Goal: Information Seeking & Learning: Understand process/instructions

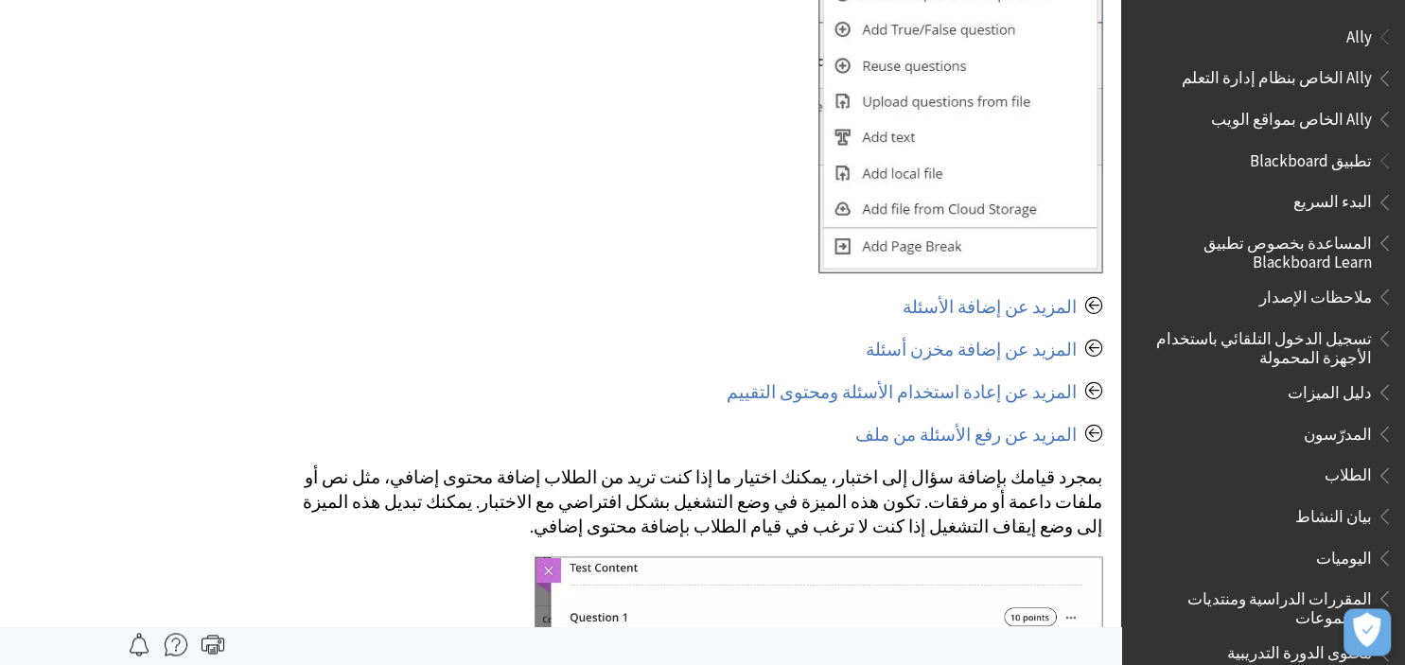
scroll to position [4169, 0]
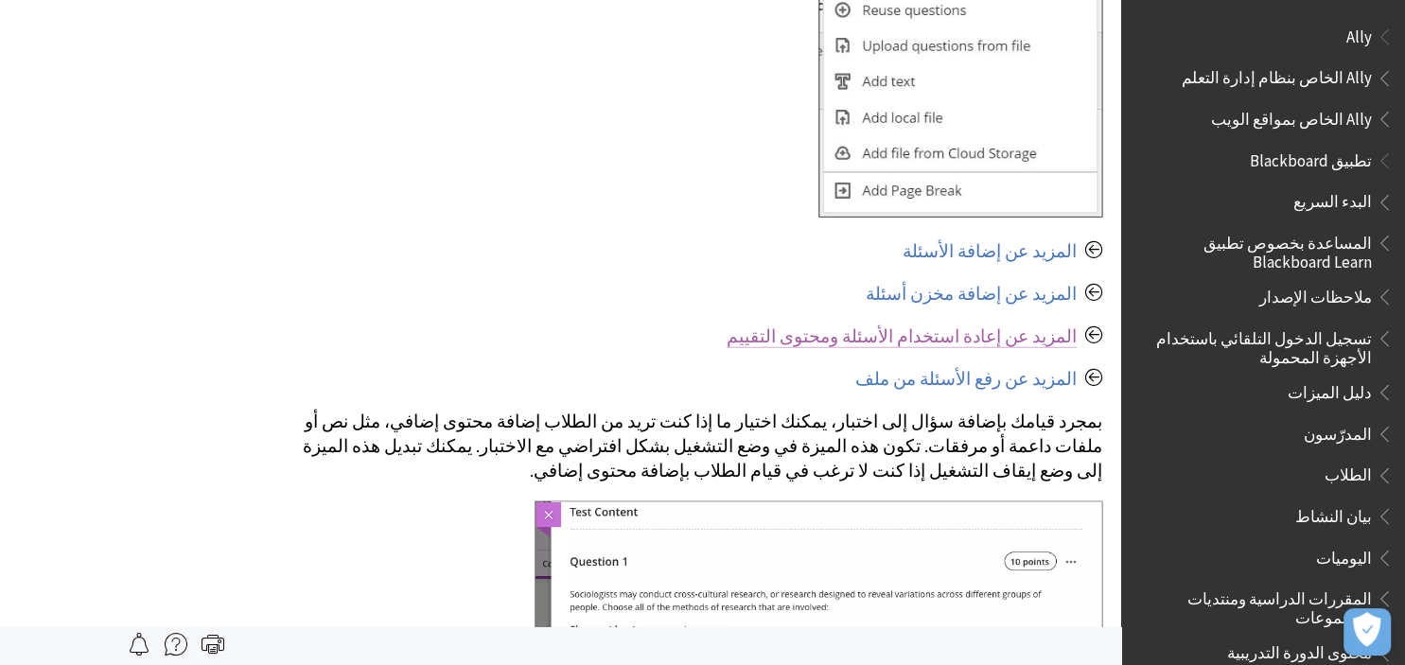
click at [978, 325] on link "المزيد عن إعادة استخدام الأسئلة ومحتوى التقييم" at bounding box center [902, 336] width 350 height 23
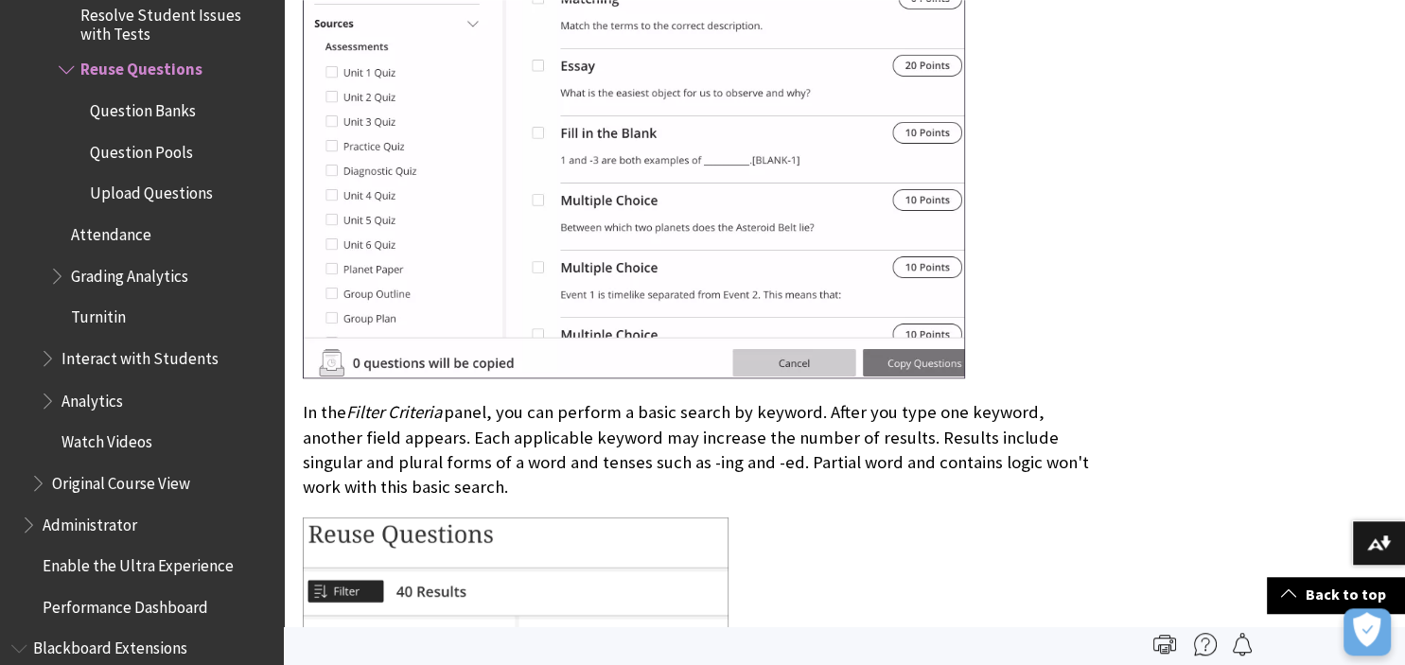
scroll to position [2797, 0]
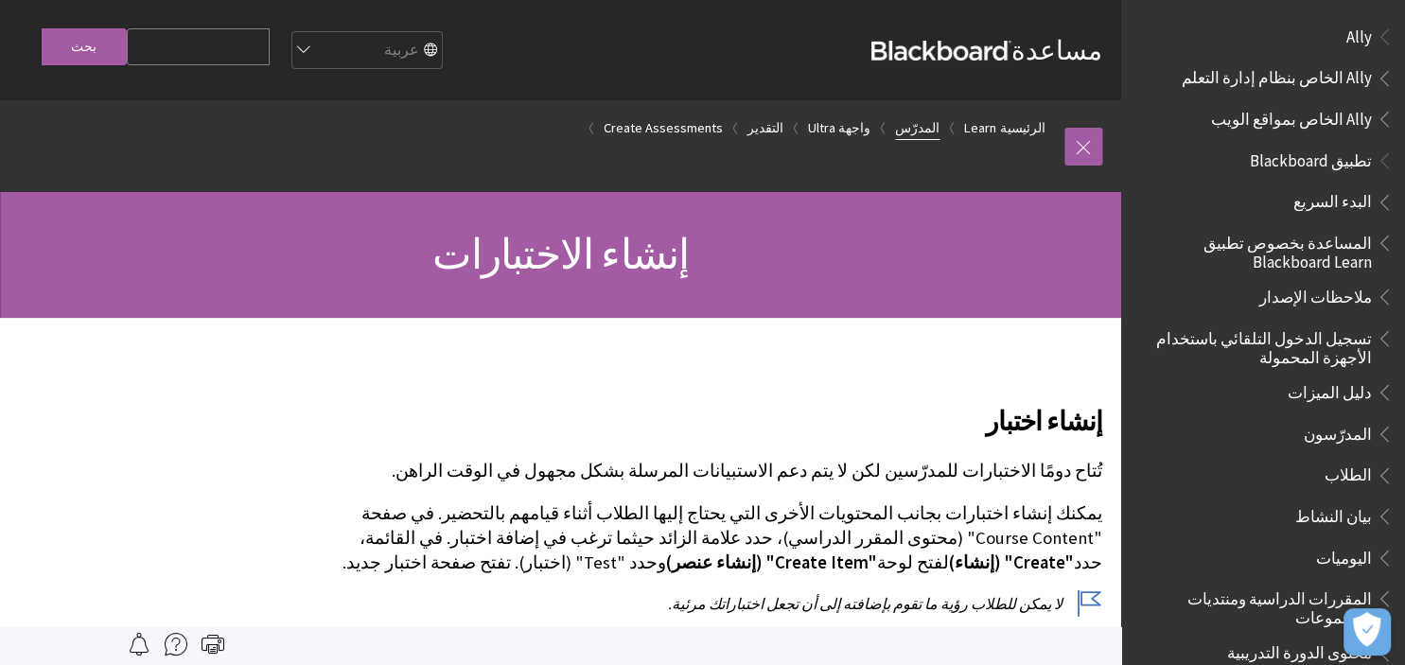
click at [932, 132] on link "المدرّس" at bounding box center [917, 128] width 44 height 24
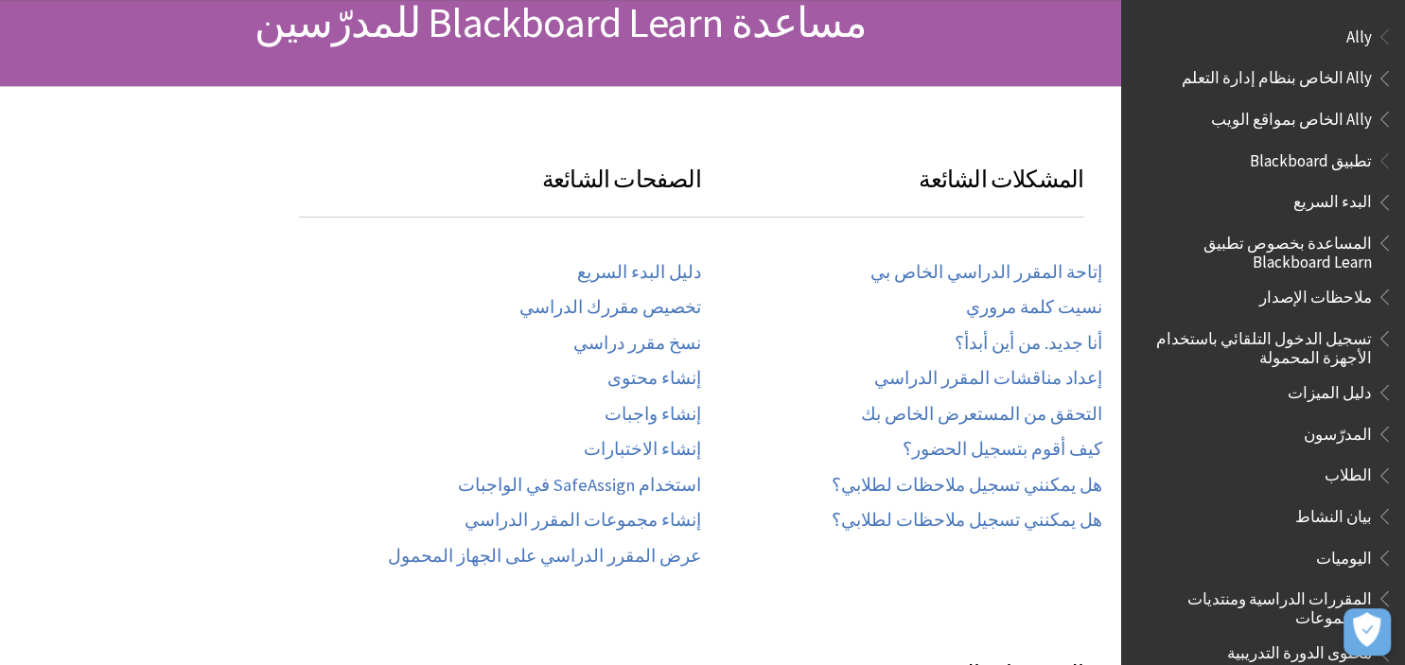
scroll to position [245, 0]
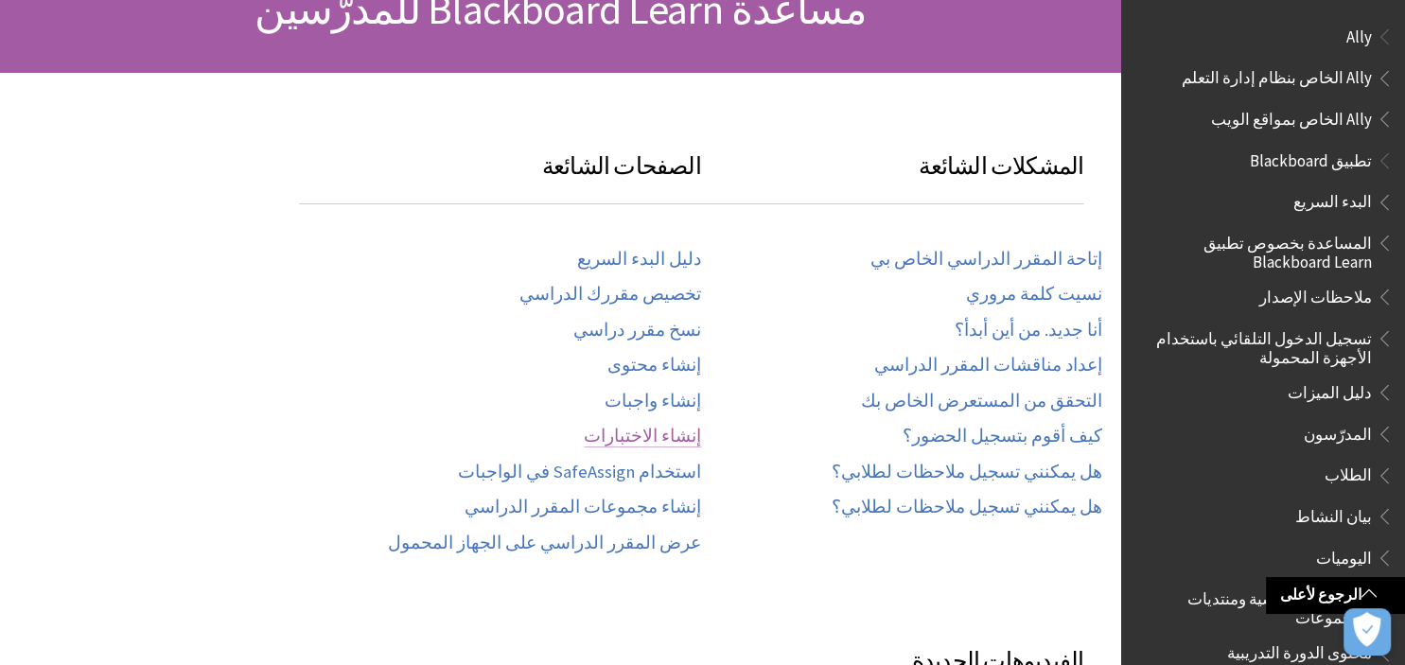
click at [645, 436] on link "إنشاء الاختبارات" at bounding box center [642, 437] width 117 height 22
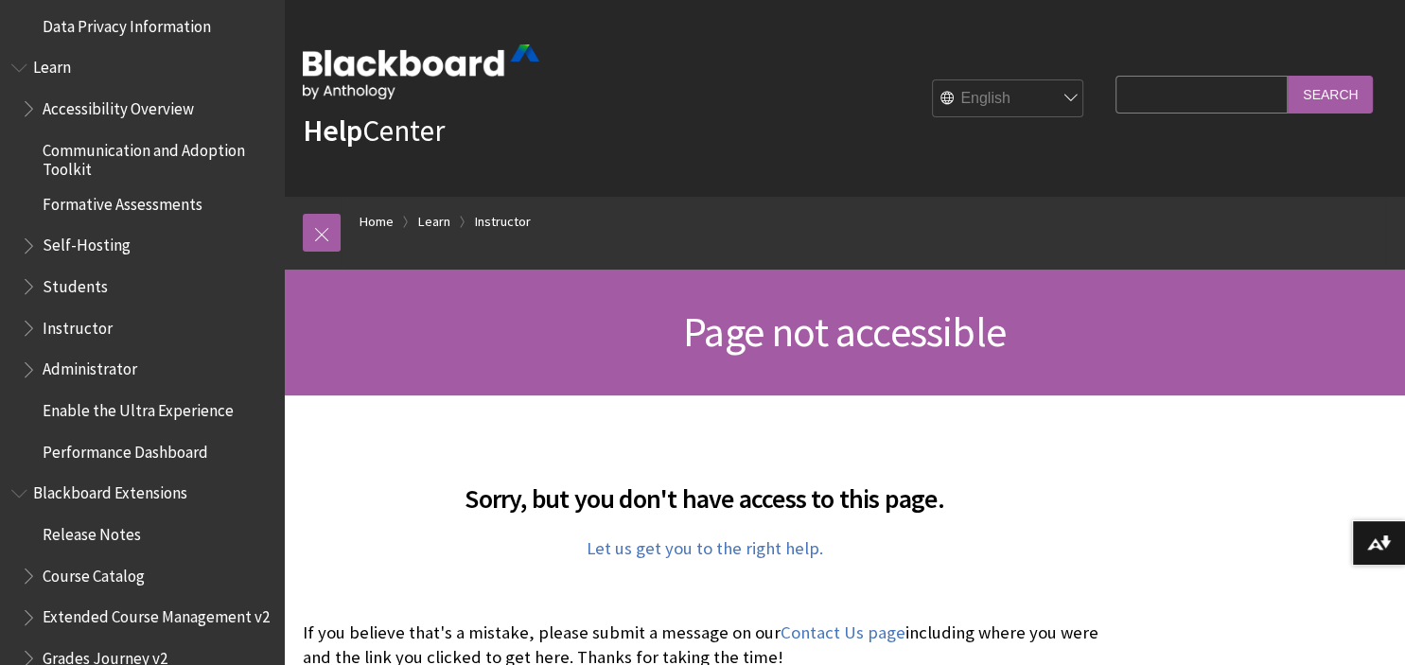
scroll to position [1580, 0]
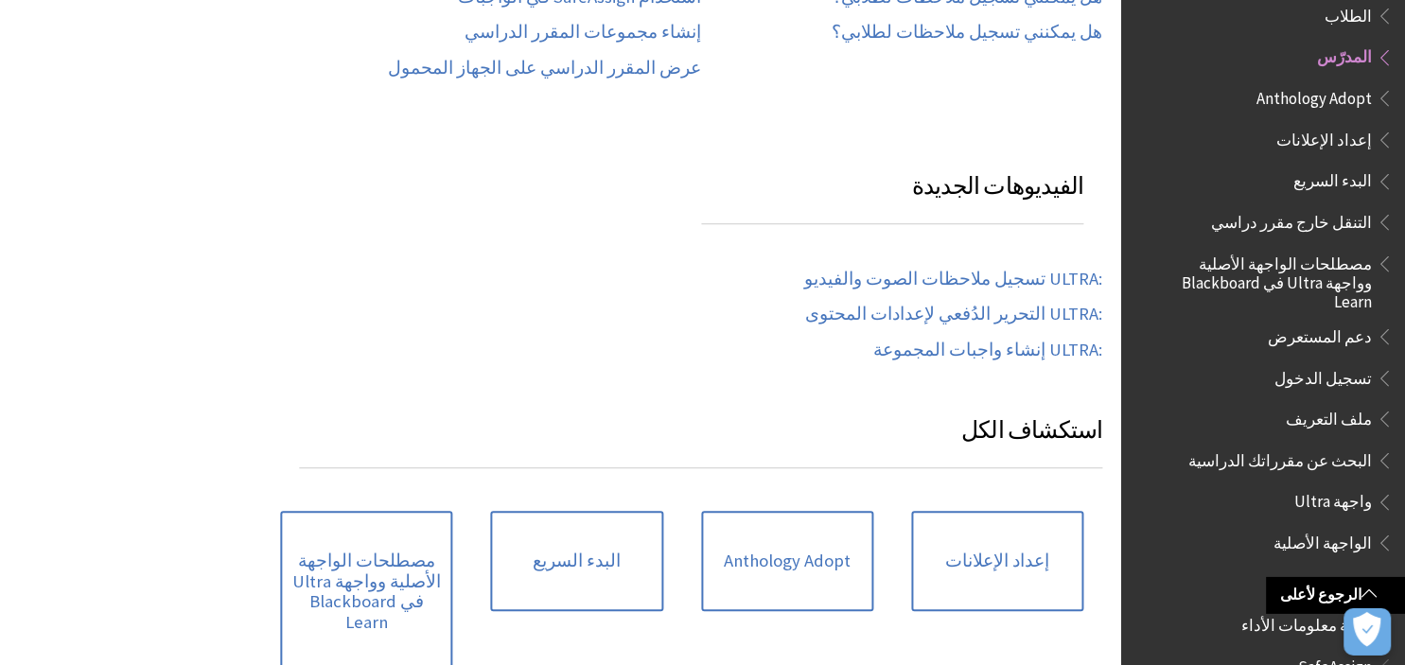
scroll to position [735, 0]
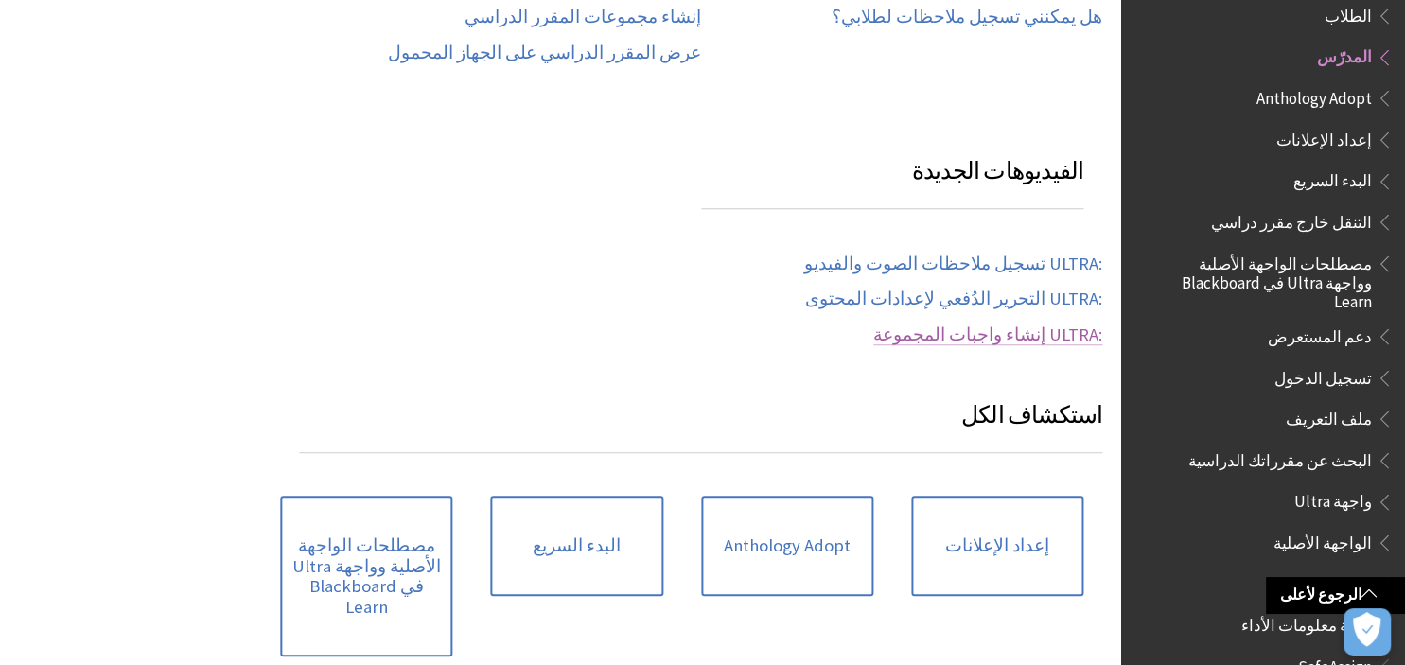
click at [978, 333] on link "ULTRA:‎ إنشاء واجبات المجموعة" at bounding box center [987, 336] width 229 height 22
